Goal: Communication & Community: Answer question/provide support

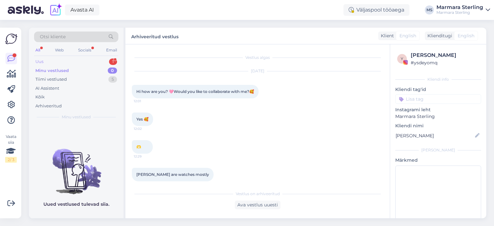
drag, startPoint x: 0, startPoint y: 0, endPoint x: 70, endPoint y: 63, distance: 94.1
click at [70, 63] on div "Uus 1" at bounding box center [76, 61] width 84 height 9
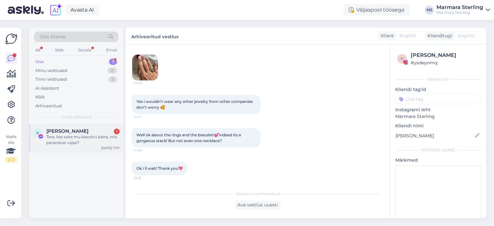
click at [72, 140] on div "Tere, kas saite mu käevõru kätte, mis parandust vajas?" at bounding box center [82, 140] width 73 height 12
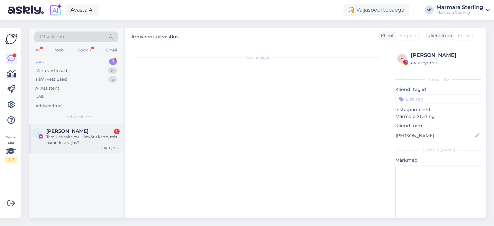
scroll to position [678, 0]
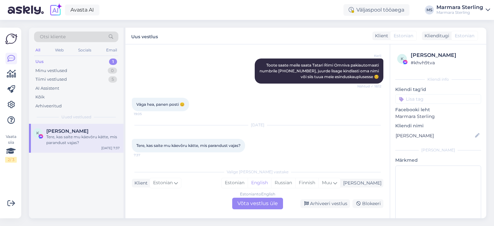
click at [263, 204] on div "Estonian to English Võta vestlus üle" at bounding box center [257, 204] width 51 height 12
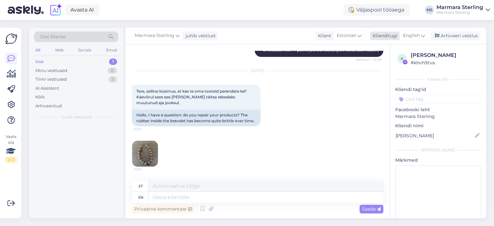
scroll to position [857, 0]
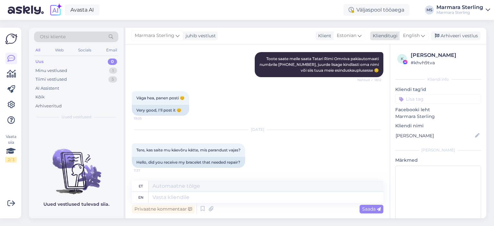
click at [422, 36] on icon at bounding box center [423, 35] width 4 height 7
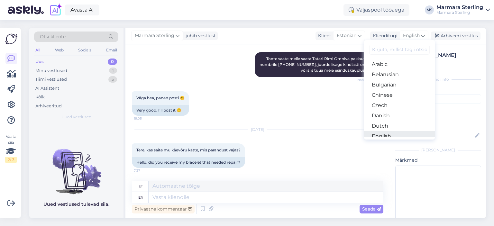
scroll to position [64, 0]
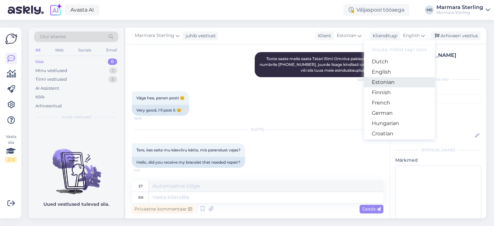
click at [400, 77] on link "Estonian" at bounding box center [399, 82] width 71 height 10
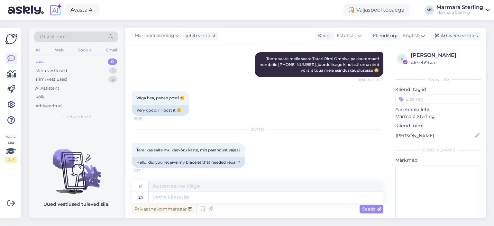
scroll to position [855, 0]
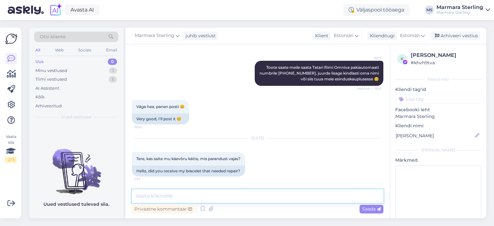
click at [252, 199] on textarea at bounding box center [258, 197] width 252 height 14
type textarea "T"
type textarea "e"
type textarea "Tere!"
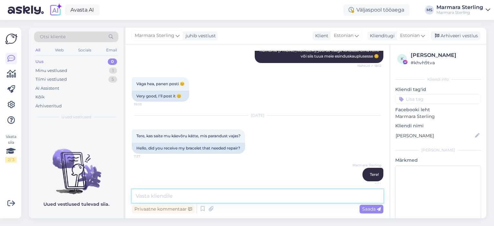
scroll to position [883, 0]
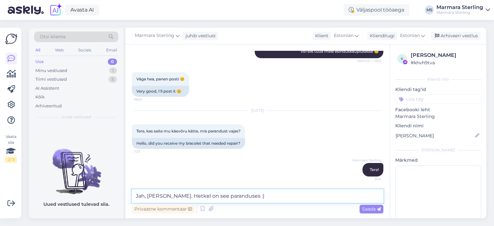
type textarea "Jah, [PERSON_NAME]. Hetkel on see paranduses :)"
click at [366, 208] on span "Saada" at bounding box center [371, 209] width 19 height 6
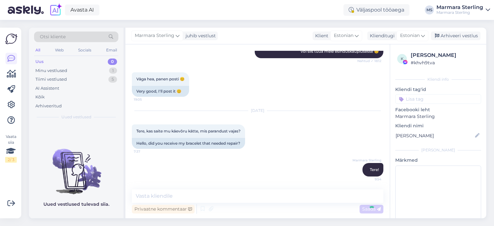
scroll to position [910, 0]
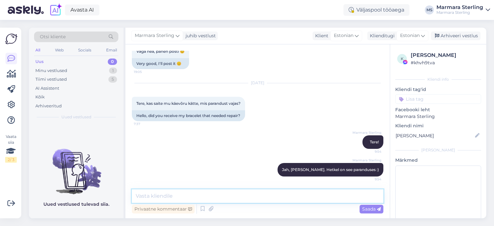
click at [187, 196] on textarea at bounding box center [258, 197] width 252 height 14
type textarea "Teavitame Teid, kui käevõru on valmis"
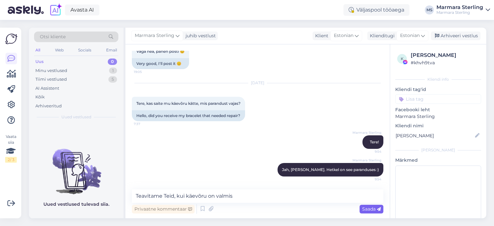
click at [363, 211] on span "Saada" at bounding box center [371, 209] width 19 height 6
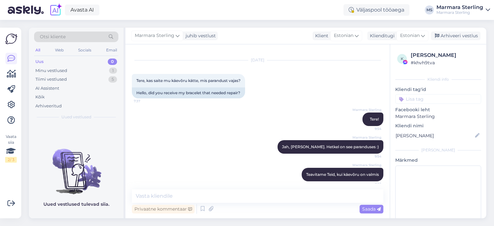
scroll to position [938, 0]
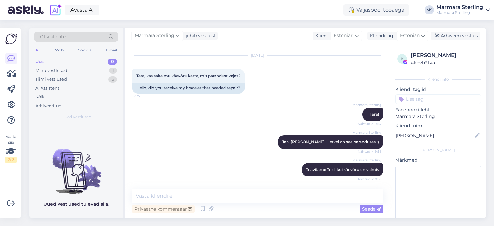
click at [248, 132] on div "Marmara Sterling Jah, [PERSON_NAME]. Hetkel on see paranduses :) Nähtud ✓ 9:54" at bounding box center [258, 142] width 252 height 28
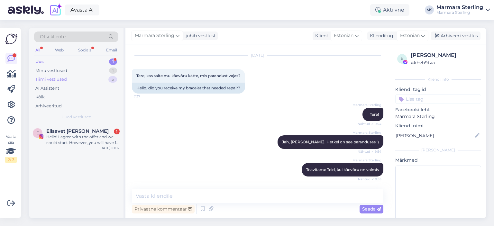
click at [83, 80] on div "Tiimi vestlused 5" at bounding box center [76, 79] width 84 height 9
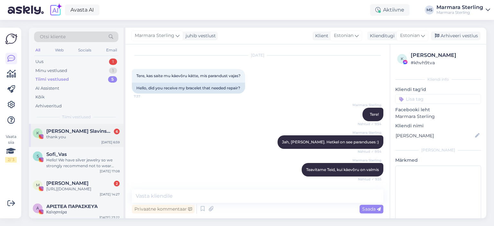
click at [98, 138] on div "thank you" at bounding box center [82, 137] width 73 height 6
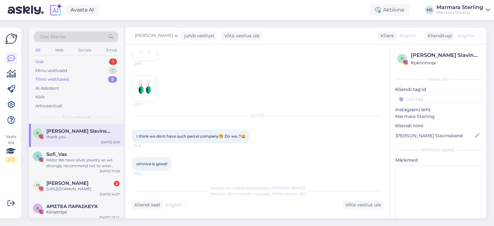
scroll to position [1517, 0]
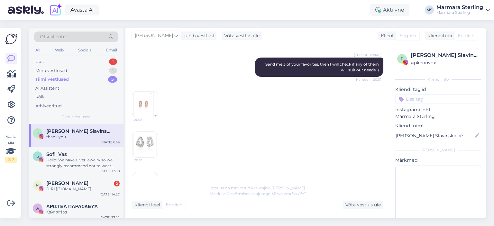
click at [141, 100] on img at bounding box center [145, 104] width 26 height 26
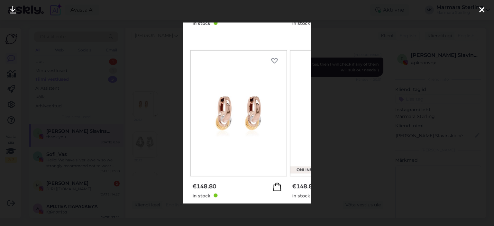
click at [477, 11] on div at bounding box center [482, 10] width 13 height 20
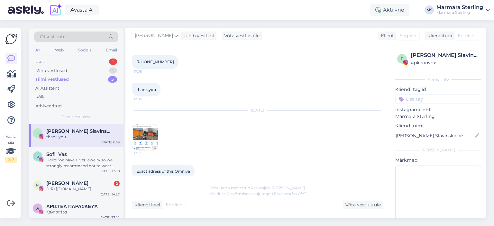
scroll to position [1806, 0]
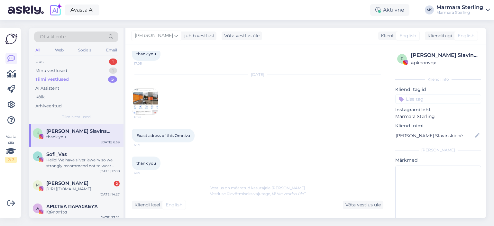
click at [469, 136] on div "[PERSON_NAME] Slavinskienė" at bounding box center [439, 136] width 86 height 10
